Goal: Task Accomplishment & Management: Use online tool/utility

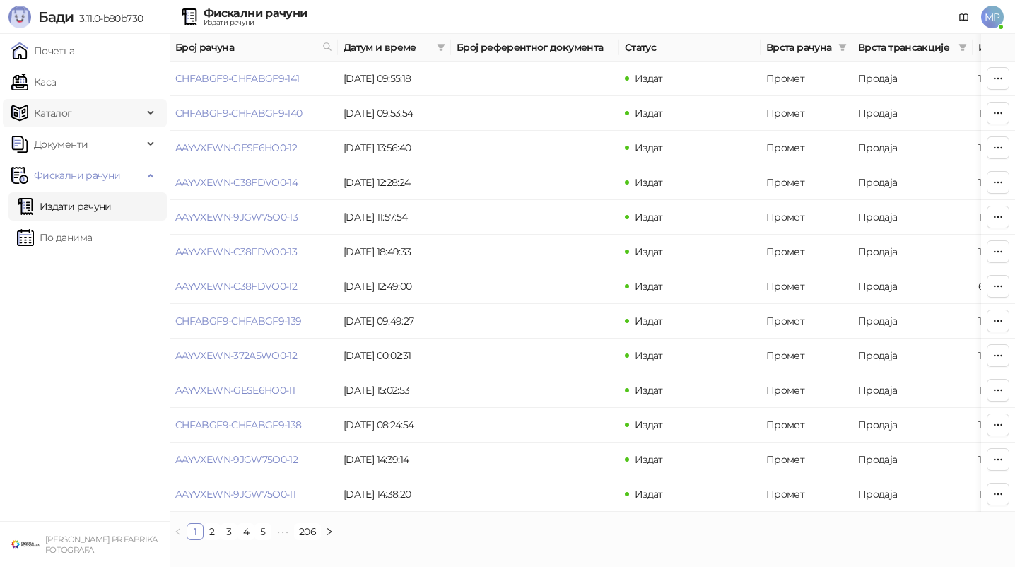
click at [77, 117] on span "Каталог" at bounding box center [76, 113] width 131 height 28
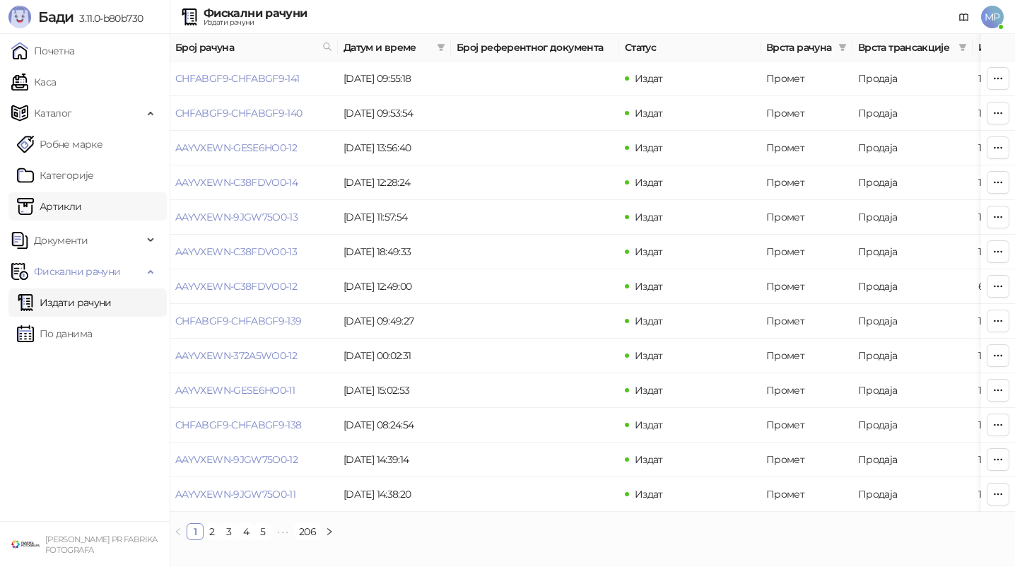
click at [69, 201] on link "Артикли" at bounding box center [49, 206] width 65 height 28
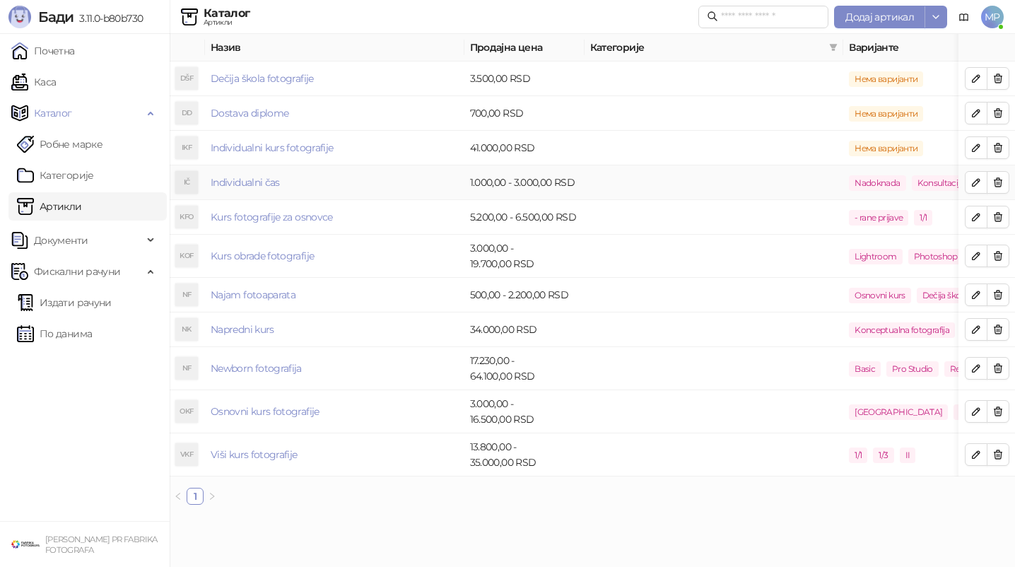
click at [392, 177] on td "Individualni čas" at bounding box center [334, 182] width 259 height 35
click at [392, 186] on td "Individualni čas" at bounding box center [334, 182] width 259 height 35
click at [978, 175] on button "button" at bounding box center [976, 182] width 23 height 23
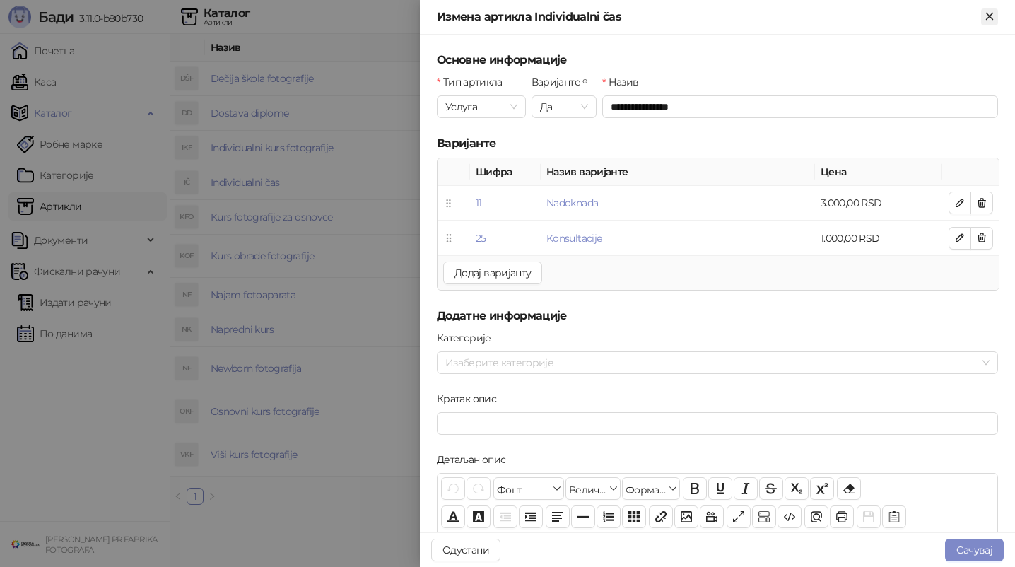
click at [990, 20] on icon "Close" at bounding box center [989, 16] width 13 height 13
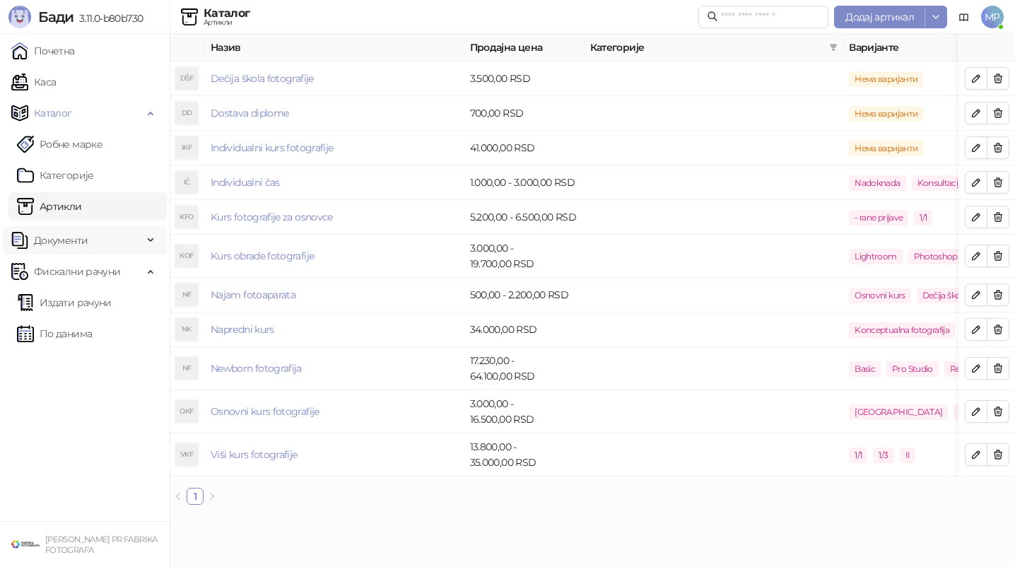
click at [94, 229] on span "Документи" at bounding box center [76, 240] width 131 height 28
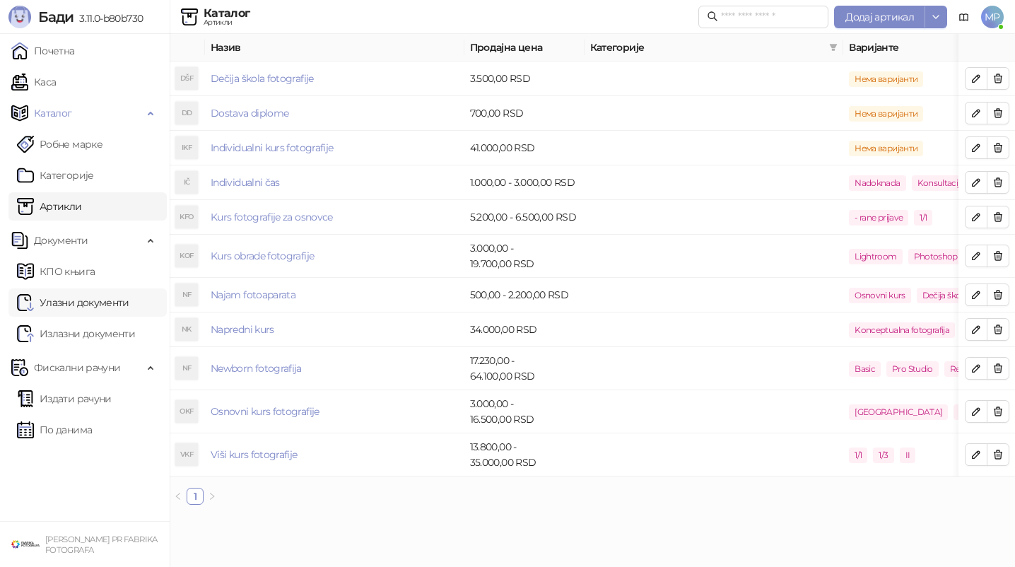
click at [88, 295] on link "Улазни документи" at bounding box center [73, 302] width 112 height 28
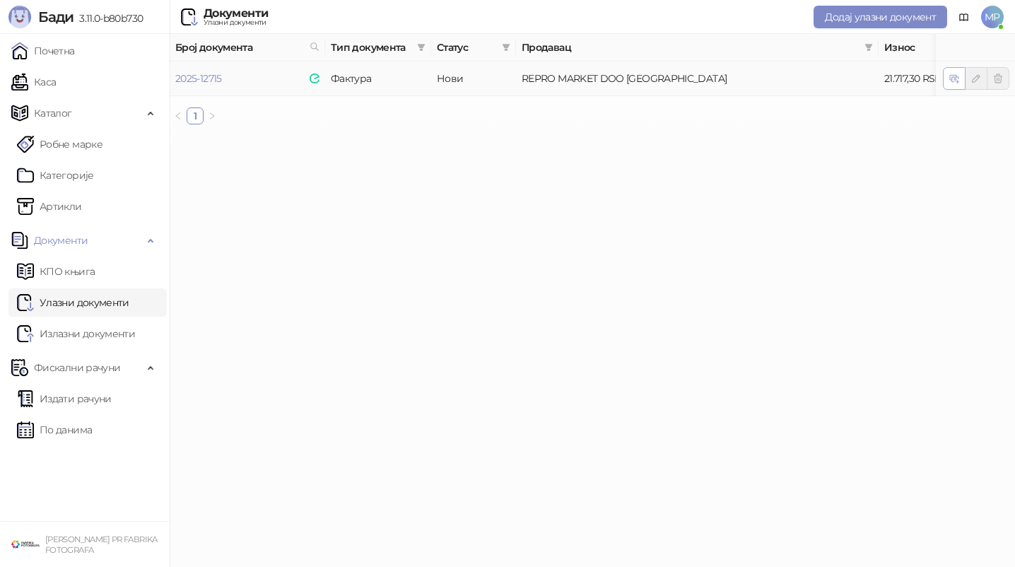
click at [955, 80] on icon "button" at bounding box center [956, 80] width 5 height 5
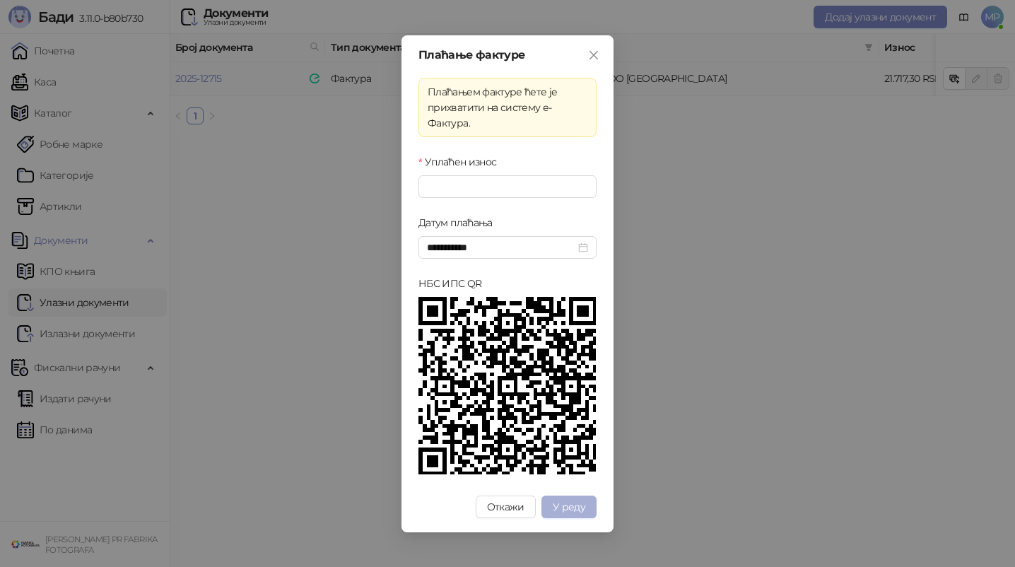
click at [567, 507] on span "У реду" at bounding box center [569, 506] width 33 height 13
